Goal: Information Seeking & Learning: Find specific fact

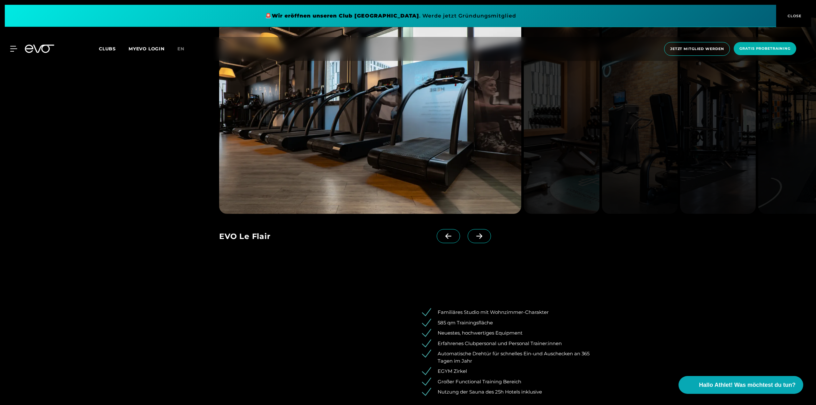
scroll to position [797, 0]
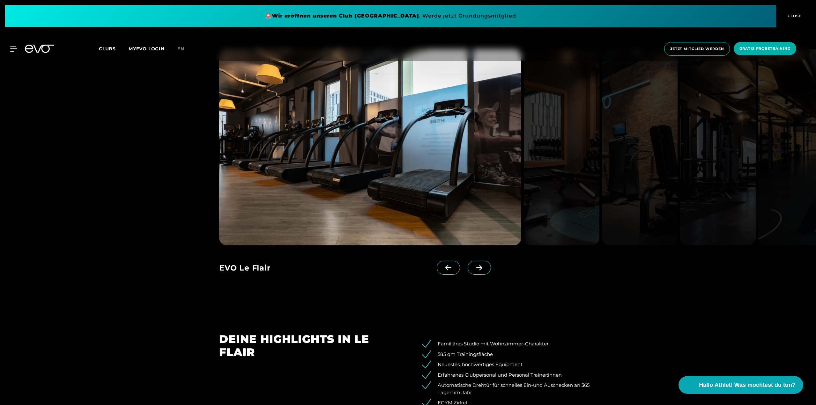
click at [474, 270] on icon at bounding box center [479, 268] width 11 height 6
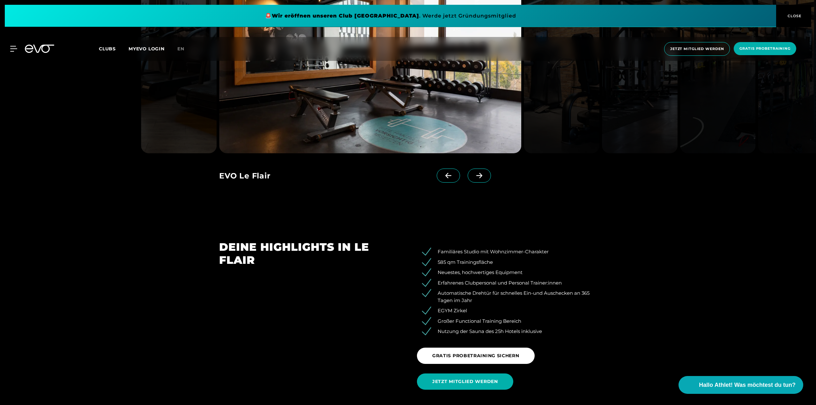
scroll to position [893, 0]
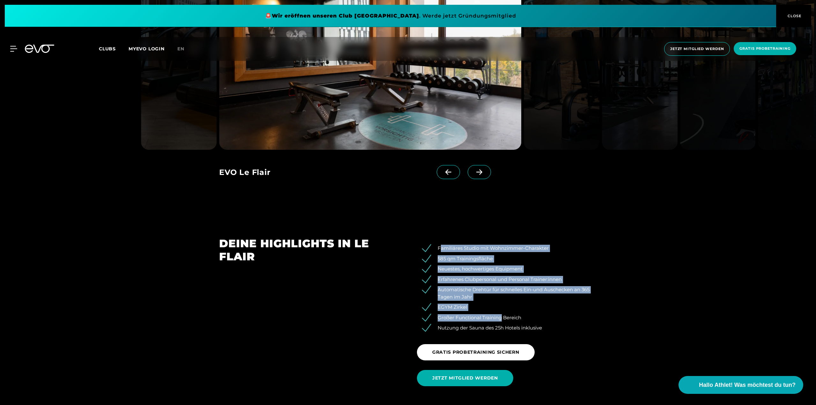
drag, startPoint x: 439, startPoint y: 247, endPoint x: 500, endPoint y: 312, distance: 88.7
click at [500, 312] on ul "Familiäres Studio mit Wohnzimmer-Charakter 585 qm Trainingsfläche Neuestes, hoc…" at bounding box center [507, 288] width 180 height 87
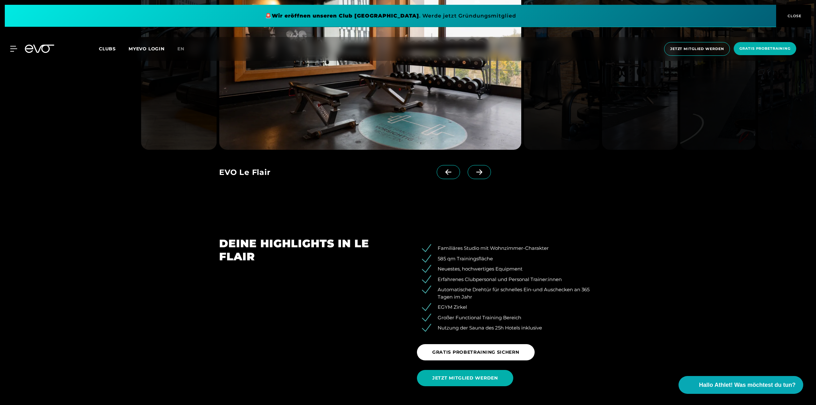
click at [542, 327] on li "Nutzung der Sauna des 25h Hotels inklusive" at bounding box center [511, 328] width 170 height 7
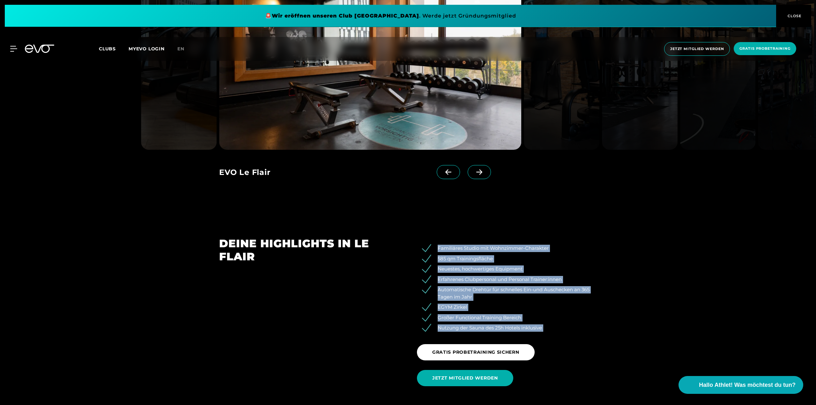
drag, startPoint x: 542, startPoint y: 327, endPoint x: 437, endPoint y: 246, distance: 132.5
click at [437, 246] on ul "Familiäres Studio mit Wohnzimmer-Charakter 585 qm Trainingsfläche Neuestes, hoc…" at bounding box center [507, 288] width 180 height 87
click at [437, 246] on li "Familiäres Studio mit Wohnzimmer-Charakter" at bounding box center [511, 248] width 170 height 7
drag, startPoint x: 437, startPoint y: 246, endPoint x: 543, endPoint y: 325, distance: 132.0
click at [543, 325] on ul "Familiäres Studio mit Wohnzimmer-Charakter 585 qm Trainingsfläche Neuestes, hoc…" at bounding box center [507, 288] width 180 height 87
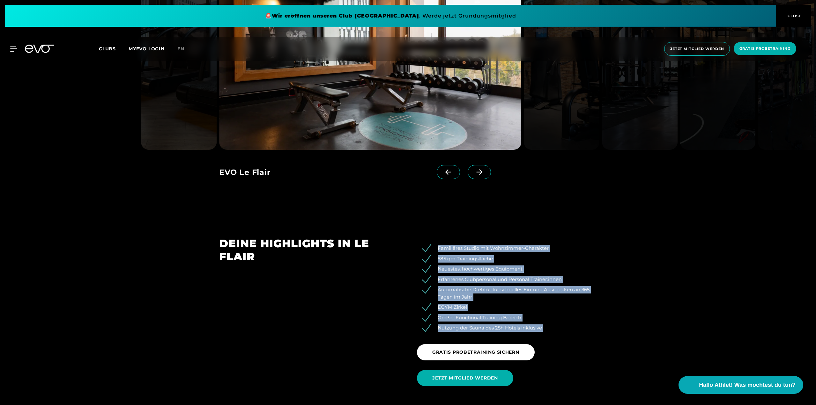
click at [543, 325] on li "Nutzung der Sauna des 25h Hotels inklusive" at bounding box center [511, 328] width 170 height 7
drag, startPoint x: 547, startPoint y: 327, endPoint x: 438, endPoint y: 248, distance: 134.6
click at [438, 248] on ul "Familiäres Studio mit Wohnzimmer-Charakter 585 qm Trainingsfläche Neuestes, hoc…" at bounding box center [507, 288] width 180 height 87
click at [438, 248] on li "Familiäres Studio mit Wohnzimmer-Charakter" at bounding box center [511, 248] width 170 height 7
drag, startPoint x: 438, startPoint y: 248, endPoint x: 551, endPoint y: 330, distance: 139.8
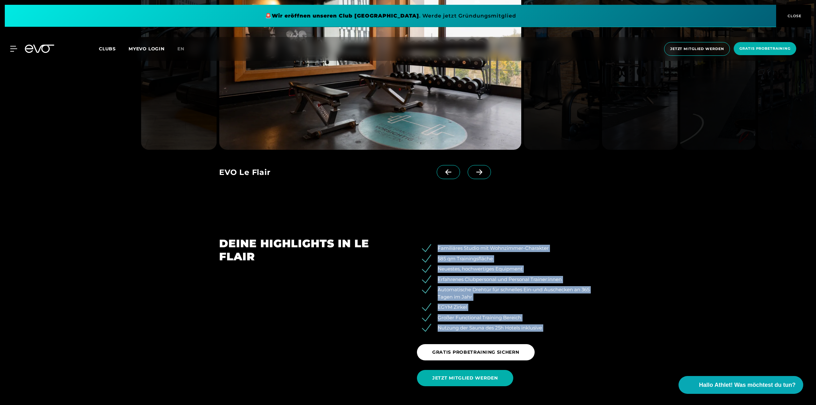
click at [550, 330] on ul "Familiäres Studio mit Wohnzimmer-Charakter 585 qm Trainingsfläche Neuestes, hoc…" at bounding box center [507, 288] width 180 height 87
click at [554, 330] on li "Nutzung der Sauna des 25h Hotels inklusive" at bounding box center [511, 328] width 170 height 7
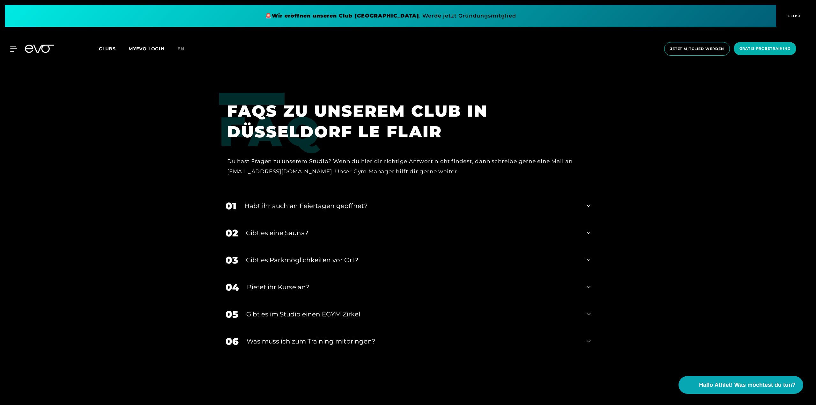
scroll to position [2448, 0]
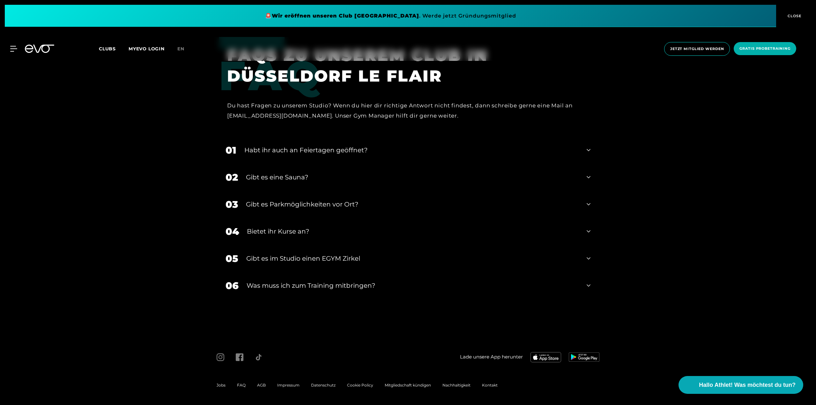
click at [313, 151] on div "Habt ihr auch an Feiertagen geöffnet?" at bounding box center [411, 150] width 334 height 10
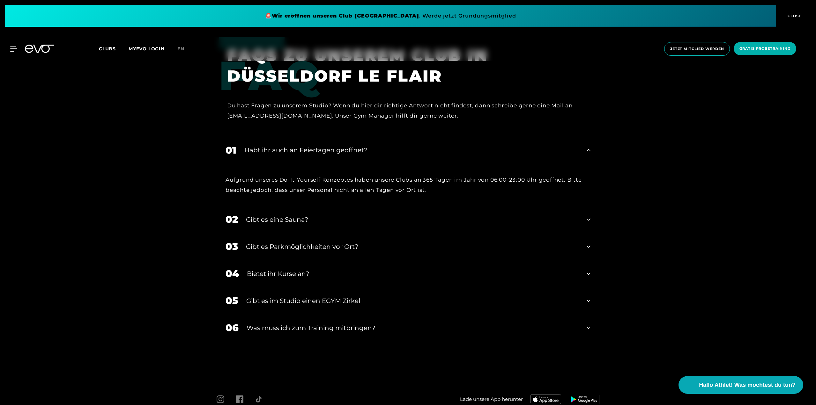
click at [313, 151] on div "Habt ihr auch an Feiertagen geöffnet?" at bounding box center [411, 150] width 334 height 10
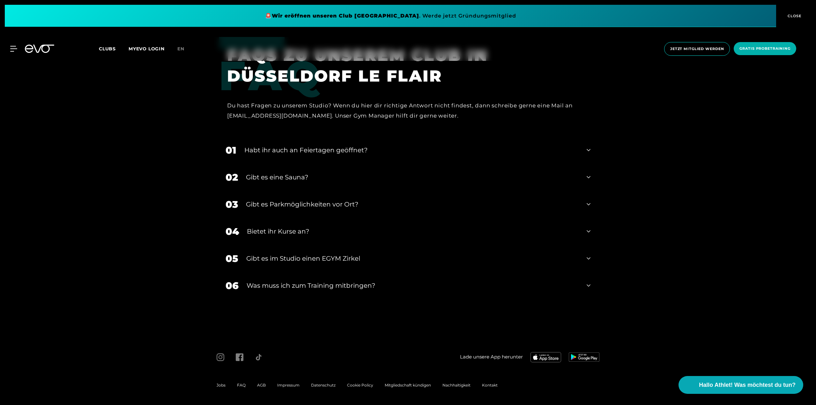
click at [291, 172] on div "02 Gibt es eine Sauna?" at bounding box center [408, 177] width 378 height 27
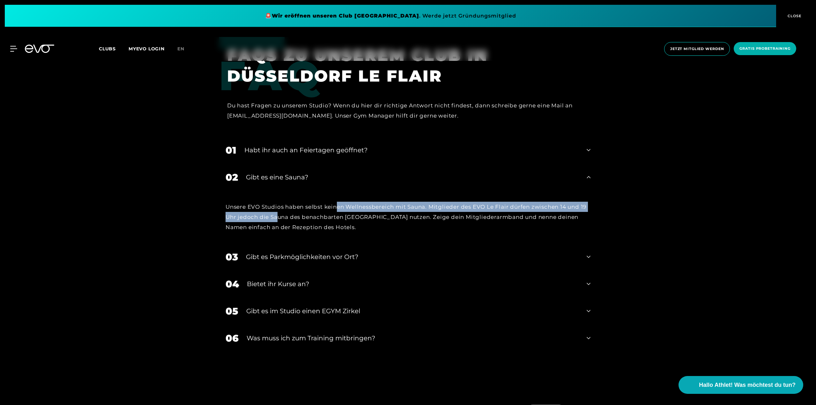
drag, startPoint x: 279, startPoint y: 212, endPoint x: 337, endPoint y: 212, distance: 58.0
click at [337, 212] on div "Unsere EVO Studios haben selbst keinen Wellnessbereich mit Sauna. Mitglieder de…" at bounding box center [407, 217] width 365 height 31
click at [338, 212] on div "Unsere EVO Studios haben selbst keinen Wellnessbereich mit Sauna. Mitglieder de…" at bounding box center [407, 217] width 365 height 31
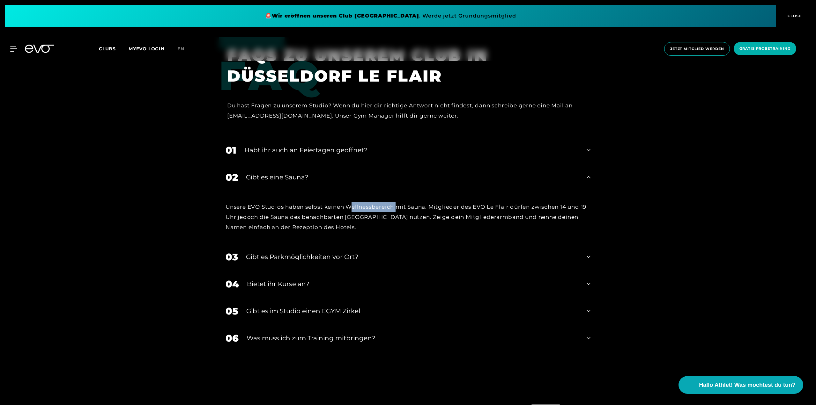
drag, startPoint x: 365, startPoint y: 210, endPoint x: 402, endPoint y: 210, distance: 36.7
click at [401, 210] on div "Unsere EVO Studios haben selbst keinen Wellnessbereich mit Sauna. Mitglieder de…" at bounding box center [407, 217] width 365 height 31
click at [402, 210] on div "Unsere EVO Studios haben selbst keinen Wellnessbereich mit Sauna. Mitglieder de…" at bounding box center [407, 217] width 365 height 31
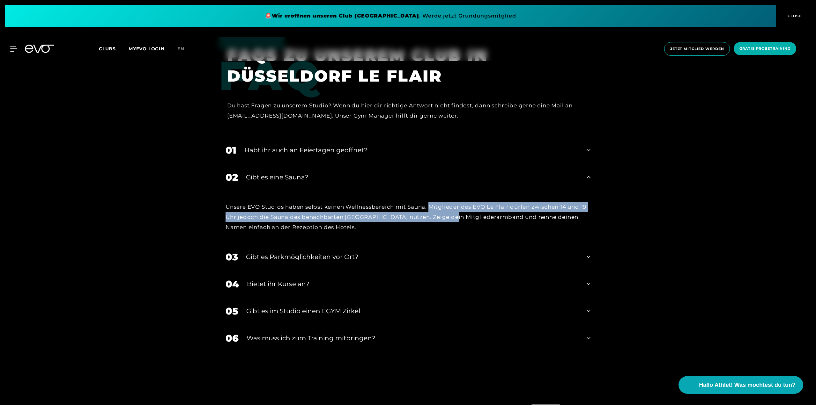
drag, startPoint x: 433, startPoint y: 210, endPoint x: 447, endPoint y: 213, distance: 14.3
click at [447, 213] on div "Unsere EVO Studios haben selbst keinen Wellnessbereich mit Sauna. Mitglieder de…" at bounding box center [407, 217] width 365 height 31
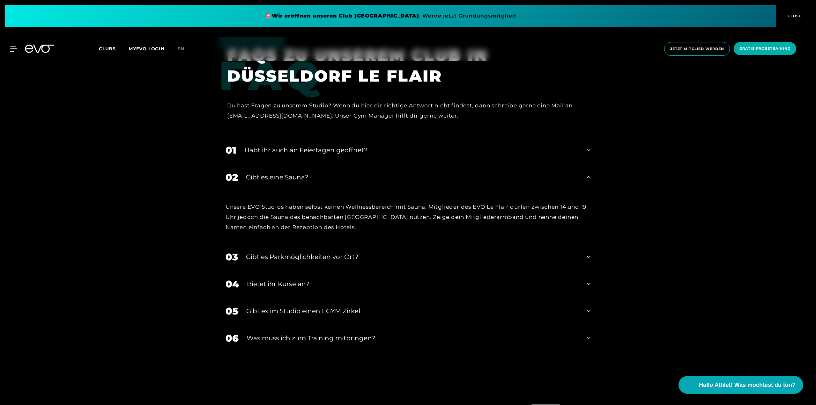
click at [316, 316] on div "Gibt es im Studio einen EGYM Zirkel" at bounding box center [412, 311] width 332 height 10
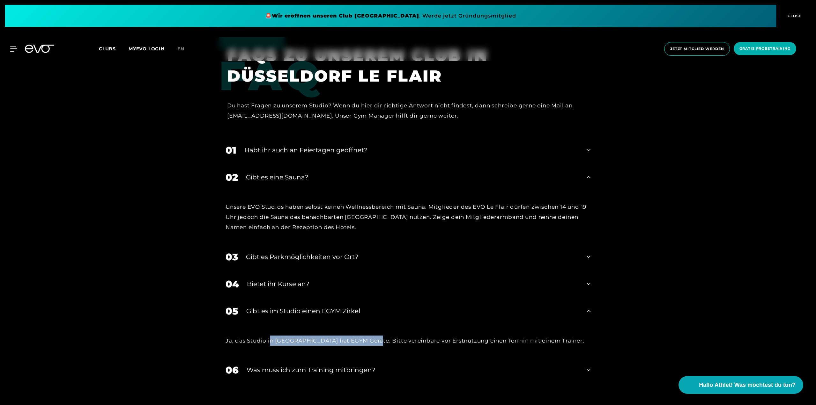
drag, startPoint x: 272, startPoint y: 341, endPoint x: 367, endPoint y: 340, distance: 95.4
click at [367, 340] on div "Ja, das Studio in [GEOGRAPHIC_DATA] hat EGYM Geräte. Bitte vereinbare vor Erstn…" at bounding box center [407, 341] width 365 height 10
drag, startPoint x: 353, startPoint y: 344, endPoint x: 407, endPoint y: 340, distance: 53.7
click at [407, 340] on div "Ja, das Studio in [GEOGRAPHIC_DATA] hat EGYM Geräte. Bitte vereinbare vor Erstn…" at bounding box center [407, 341] width 365 height 10
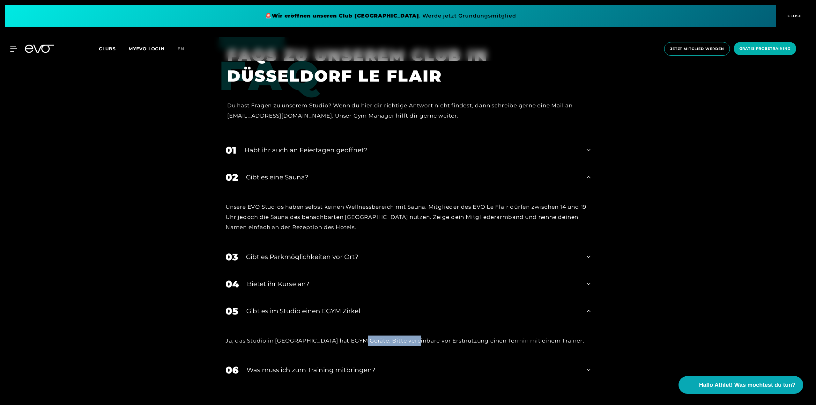
click at [407, 340] on div "Ja, das Studio in [GEOGRAPHIC_DATA] hat EGYM Geräte. Bitte vereinbare vor Erstn…" at bounding box center [407, 341] width 365 height 10
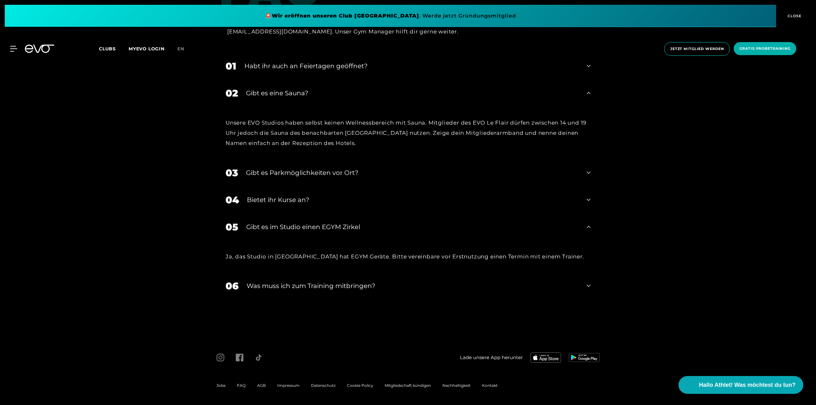
scroll to position [2533, 0]
click at [260, 288] on div "Was muss ich zum Training mitbringen?" at bounding box center [413, 286] width 332 height 10
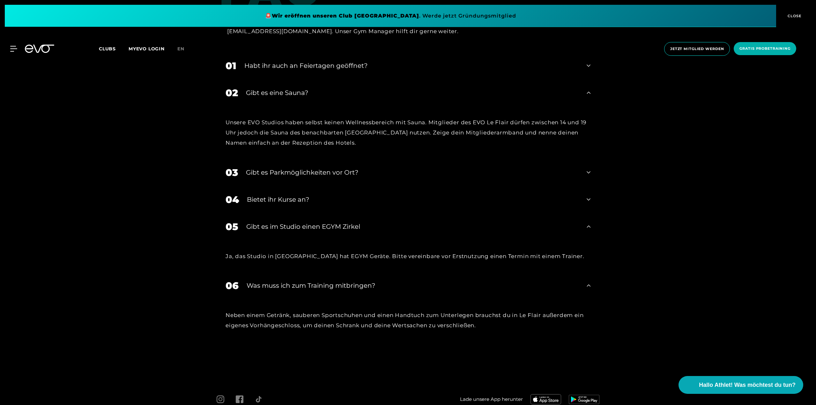
click at [260, 288] on div "Was muss ich zum Training mitbringen?" at bounding box center [413, 286] width 332 height 10
